Goal: Download file/media

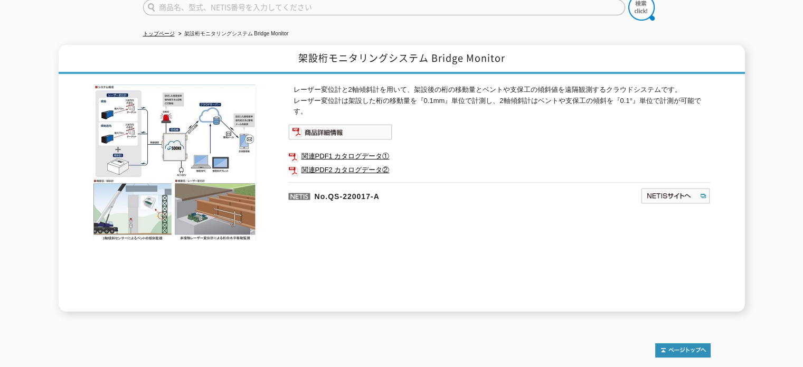
scroll to position [106, 0]
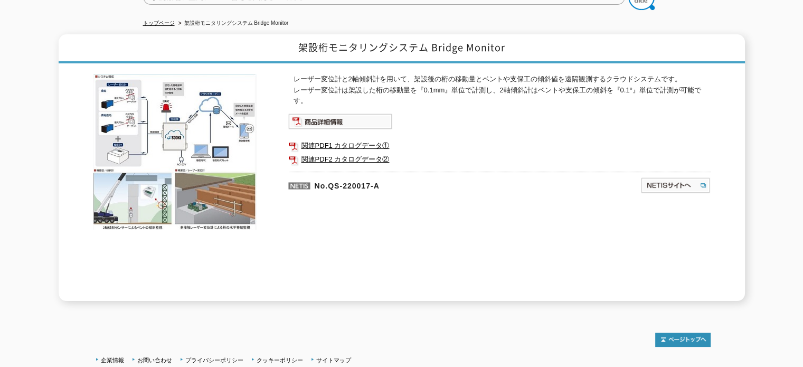
click at [164, 133] on img at bounding box center [175, 152] width 164 height 156
click at [357, 139] on link "関連PDF1 カタログデータ①" at bounding box center [499, 146] width 422 height 14
click at [361, 153] on link "関連PDF2 カタログデータ②" at bounding box center [499, 160] width 422 height 14
click at [154, 199] on img at bounding box center [175, 152] width 164 height 156
click at [216, 204] on img at bounding box center [175, 152] width 164 height 156
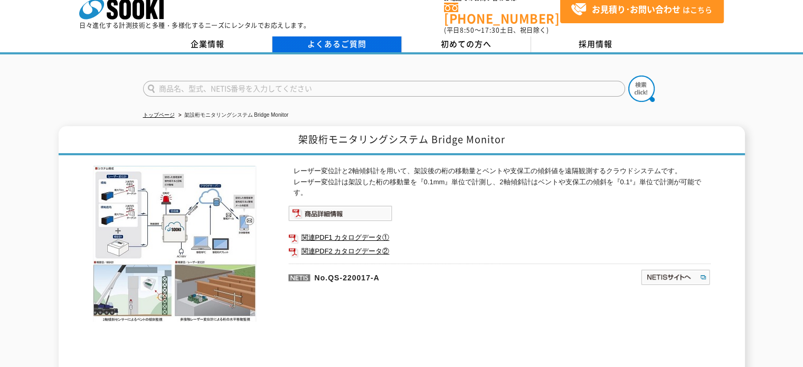
scroll to position [0, 0]
